Goal: Task Accomplishment & Management: Manage account settings

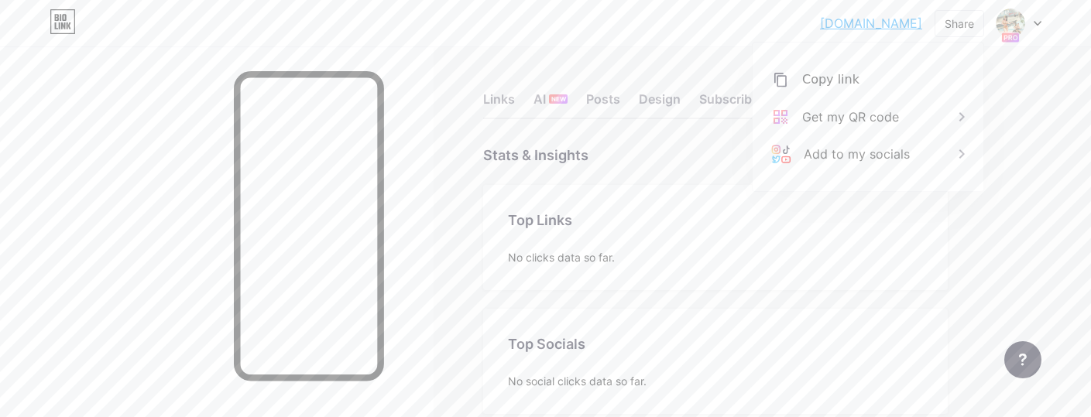
scroll to position [417, 1091]
click at [860, 98] on div "Settings" at bounding box center [864, 104] width 50 height 28
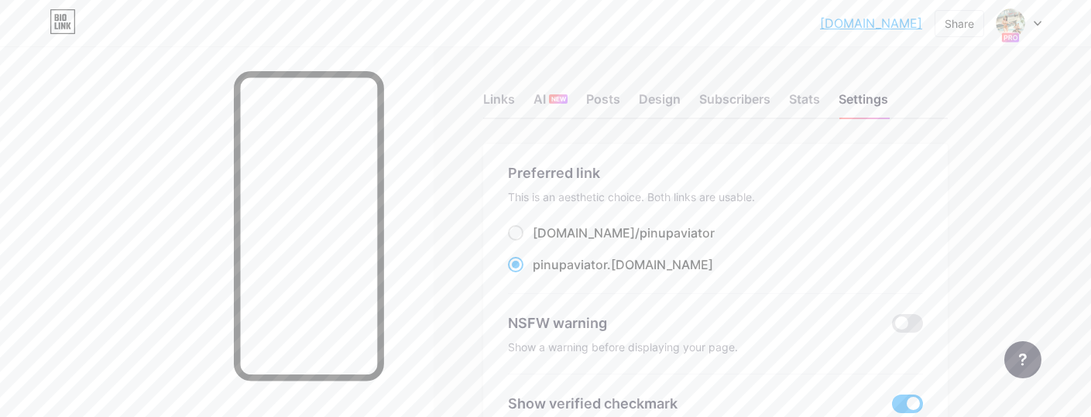
click at [788, 103] on div "Links AI NEW Posts Design Subscribers Stats Settings" at bounding box center [715, 92] width 465 height 54
click at [808, 100] on div "Stats" at bounding box center [804, 104] width 31 height 28
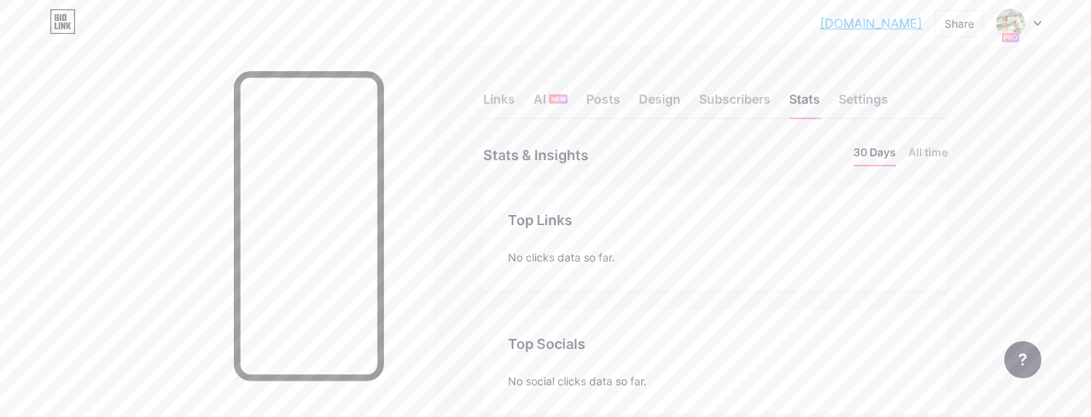
scroll to position [417, 1091]
